Goal: Find specific page/section: Find specific page/section

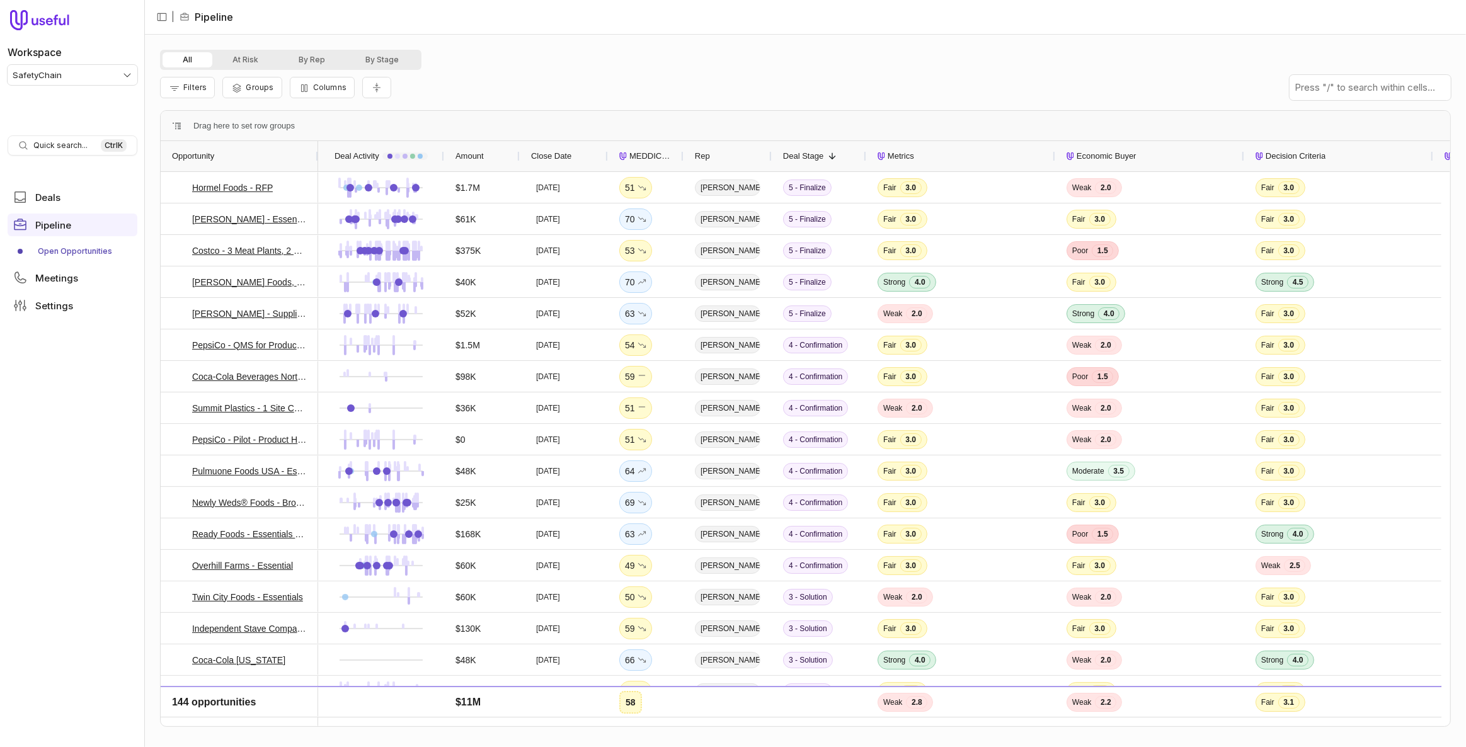
click at [592, 78] on div "Filters Groups Columns" at bounding box center [805, 87] width 1291 height 35
click at [245, 313] on link "[PERSON_NAME] - Supplier + Essentials" at bounding box center [249, 313] width 115 height 15
